Goal: Task Accomplishment & Management: Manage account settings

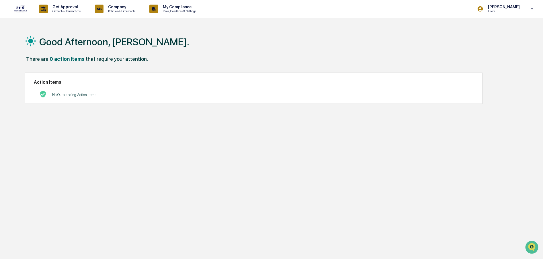
click at [193, 93] on div "No Outstanding Action Items" at bounding box center [253, 95] width 439 height 12
click at [503, 10] on p "Users" at bounding box center [502, 11] width 39 height 4
click at [152, 79] on div at bounding box center [273, 129] width 546 height 259
click at [59, 90] on div "No Outstanding Action Items" at bounding box center [74, 95] width 44 height 12
click at [46, 94] on img at bounding box center [43, 94] width 7 height 7
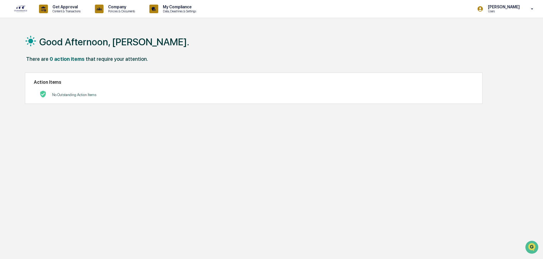
click at [41, 84] on h2 "Action Items" at bounding box center [253, 81] width 439 height 5
click at [50, 63] on div "There are 0 action items that require your attention." at bounding box center [269, 62] width 488 height 12
click at [55, 37] on h1 "Good Afternoon, [PERSON_NAME]." at bounding box center [114, 41] width 150 height 11
click at [190, 11] on p "Data, Deadlines & Settings" at bounding box center [178, 11] width 41 height 4
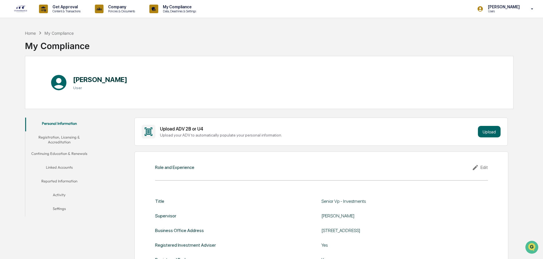
click at [67, 166] on button "Linked Accounts" at bounding box center [59, 168] width 68 height 14
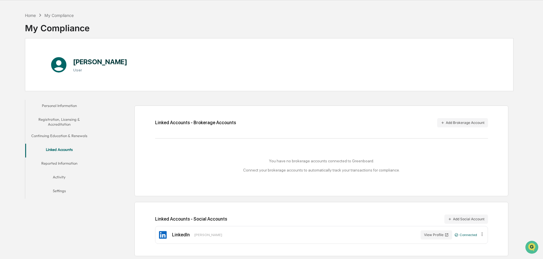
scroll to position [27, 0]
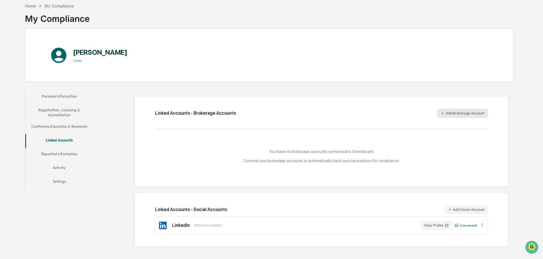
click at [457, 111] on button "Add Brokerage Account" at bounding box center [462, 113] width 51 height 9
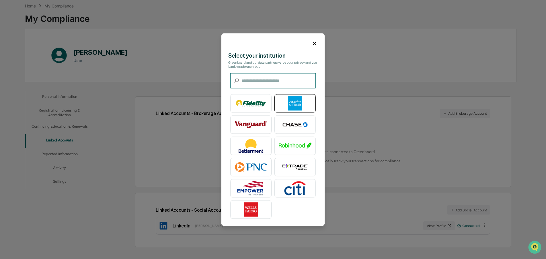
click at [283, 97] on img at bounding box center [294, 103] width 33 height 14
click at [268, 77] on input "text" at bounding box center [278, 80] width 74 height 15
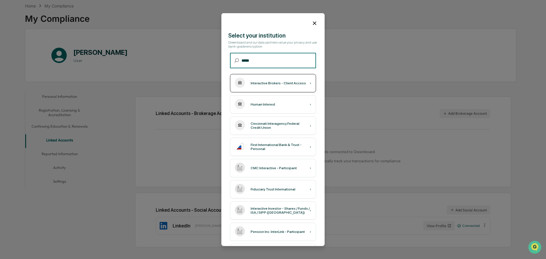
type input "*****"
click at [273, 85] on div "Interactive Brokers - Client Access ›" at bounding box center [273, 83] width 86 height 18
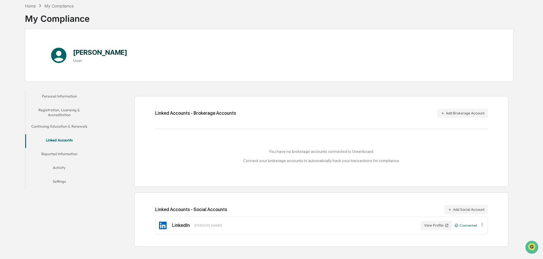
click at [64, 141] on button "Linked Accounts" at bounding box center [59, 141] width 68 height 14
click at [53, 168] on button "Activity" at bounding box center [59, 169] width 68 height 14
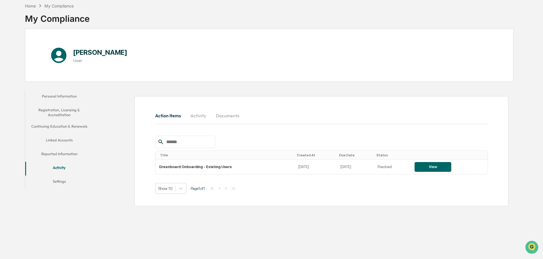
click at [70, 140] on button "Linked Accounts" at bounding box center [59, 141] width 68 height 14
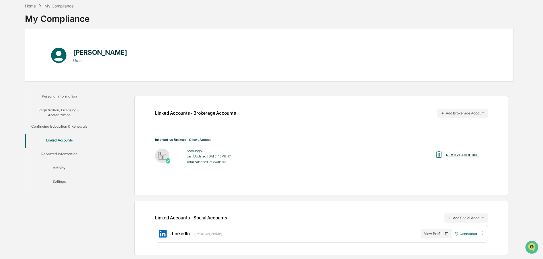
click at [199, 154] on div "Account(s): Last Updated: [DATE] 18:48:47 Total Balance: Not Available" at bounding box center [209, 156] width 44 height 18
click at [173, 156] on div at bounding box center [165, 155] width 20 height 15
click at [159, 157] on img at bounding box center [162, 155] width 14 height 14
click at [215, 158] on div "Account(s): Last Updated: [DATE] 18:48:47 Total Balance: Not Available" at bounding box center [209, 156] width 44 height 18
click at [206, 155] on div "Last Updated: [DATE] 18:48:47" at bounding box center [209, 156] width 44 height 4
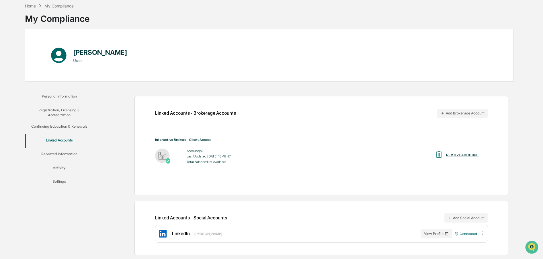
click at [64, 151] on button "Reported Information" at bounding box center [59, 155] width 68 height 14
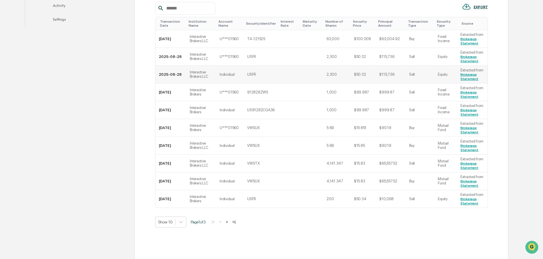
scroll to position [206, 0]
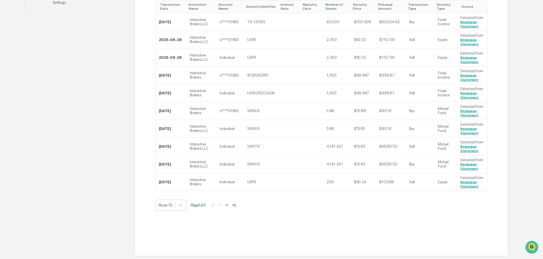
click at [228, 205] on button ">" at bounding box center [227, 204] width 6 height 5
click at [230, 205] on button ">" at bounding box center [228, 204] width 6 height 5
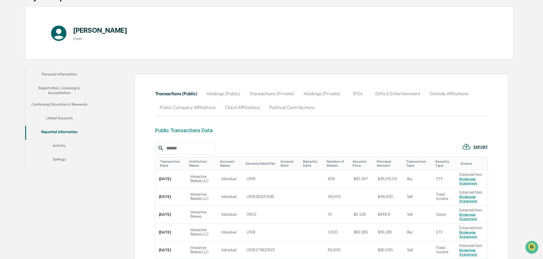
scroll to position [0, 0]
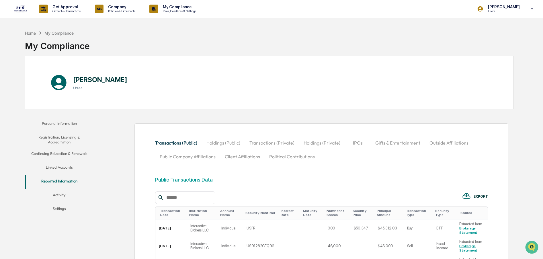
click at [221, 142] on button "Holdings (Public)" at bounding box center [223, 143] width 43 height 14
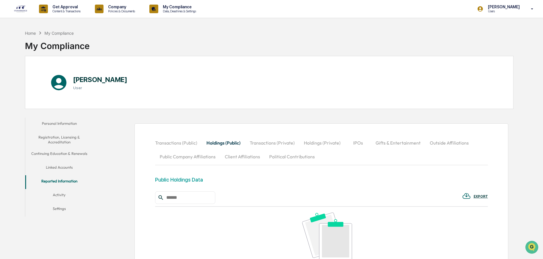
click at [257, 141] on button "Transactions (Private)" at bounding box center [272, 143] width 54 height 14
click at [318, 144] on button "Holdings (Private)" at bounding box center [322, 143] width 46 height 14
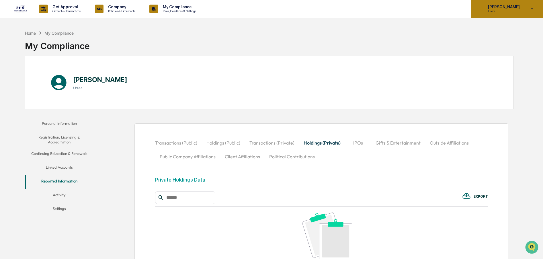
click at [532, 8] on icon at bounding box center [532, 8] width 10 height 5
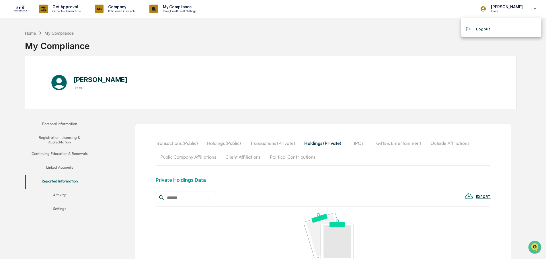
click at [412, 39] on div at bounding box center [273, 129] width 546 height 259
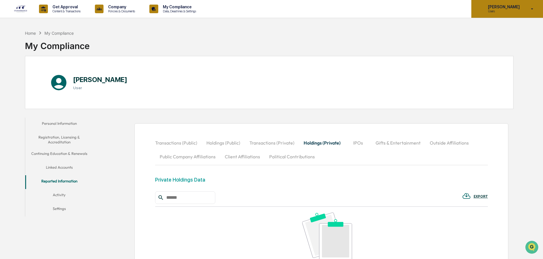
click at [533, 9] on icon at bounding box center [532, 8] width 10 height 5
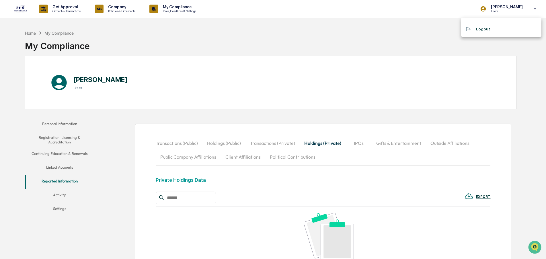
click at [479, 29] on li "Logout" at bounding box center [501, 29] width 80 height 11
